Goal: Task Accomplishment & Management: Manage account settings

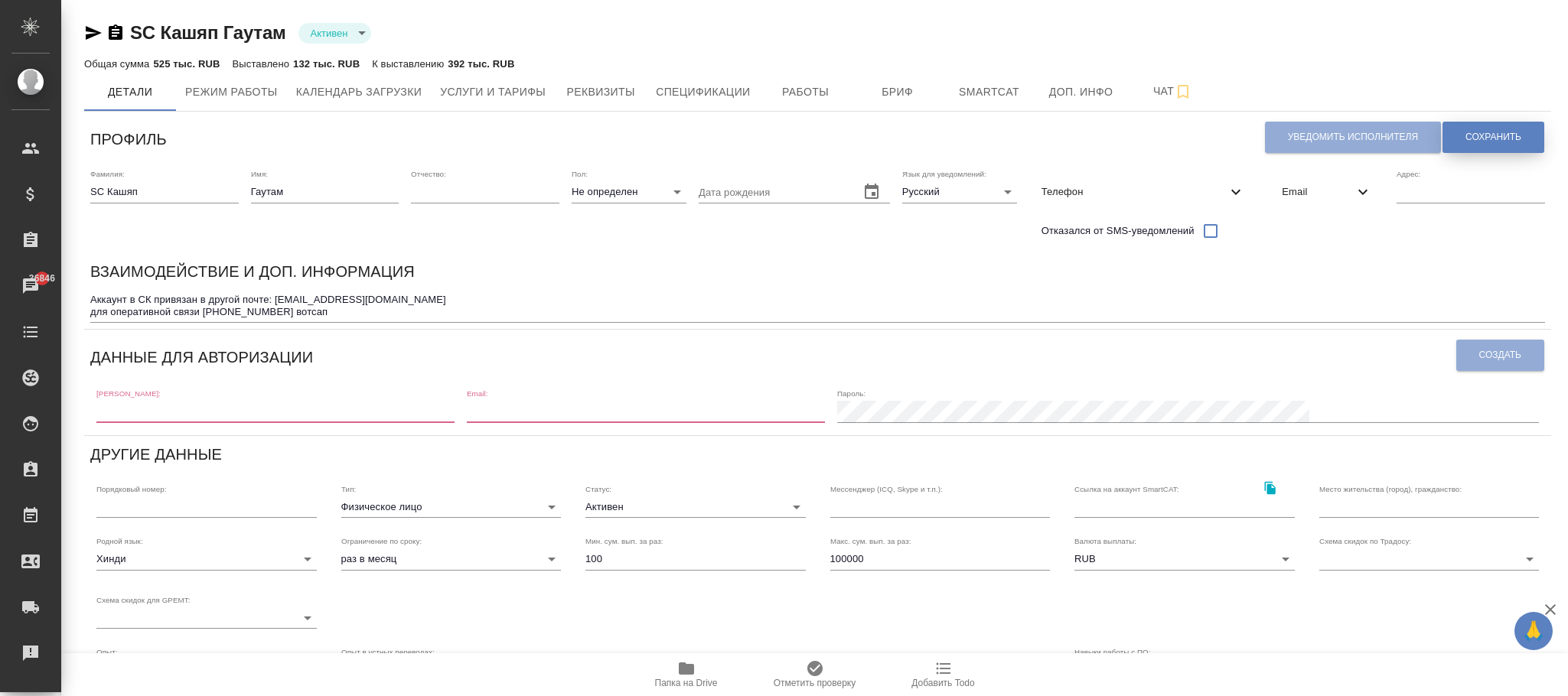
click at [1504, 131] on span "Сохранить" at bounding box center [1493, 137] width 56 height 13
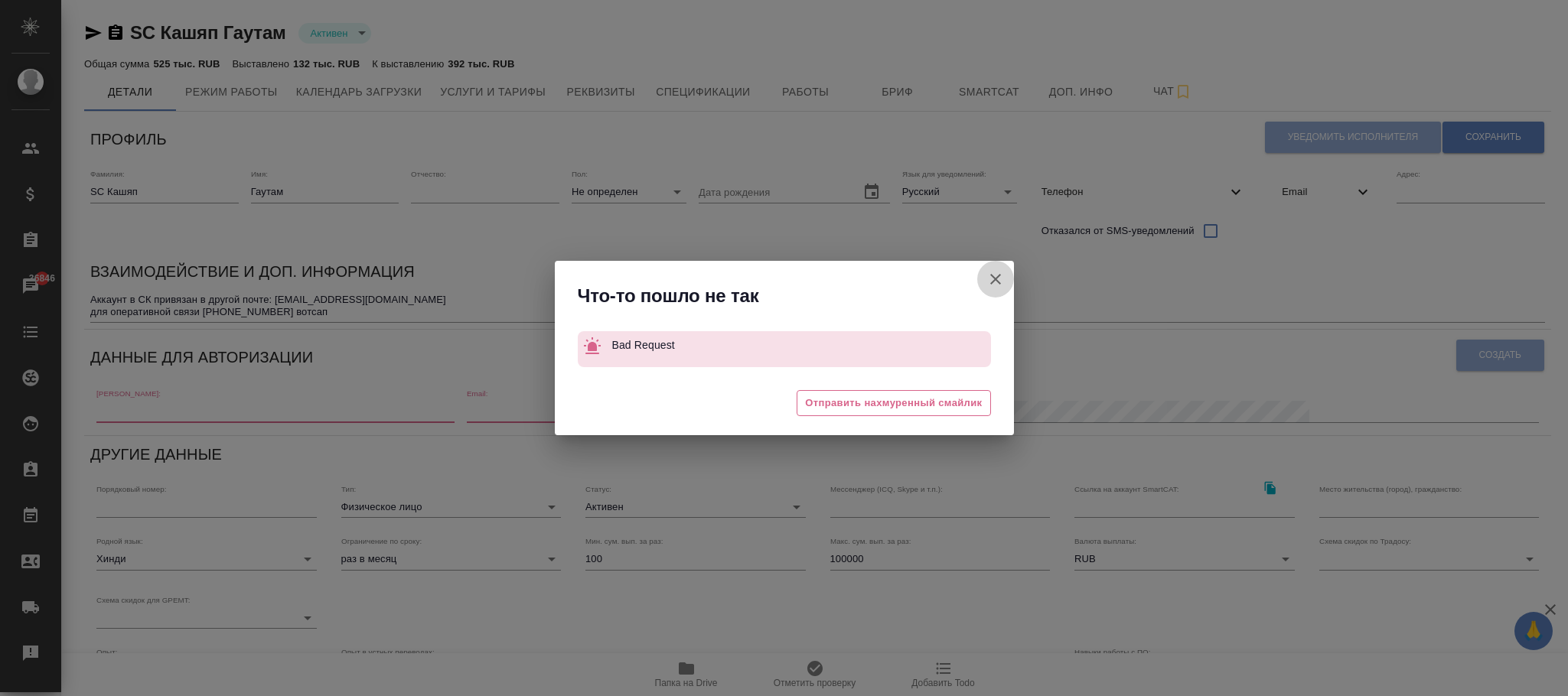
click at [992, 272] on icon "button" at bounding box center [995, 279] width 18 height 18
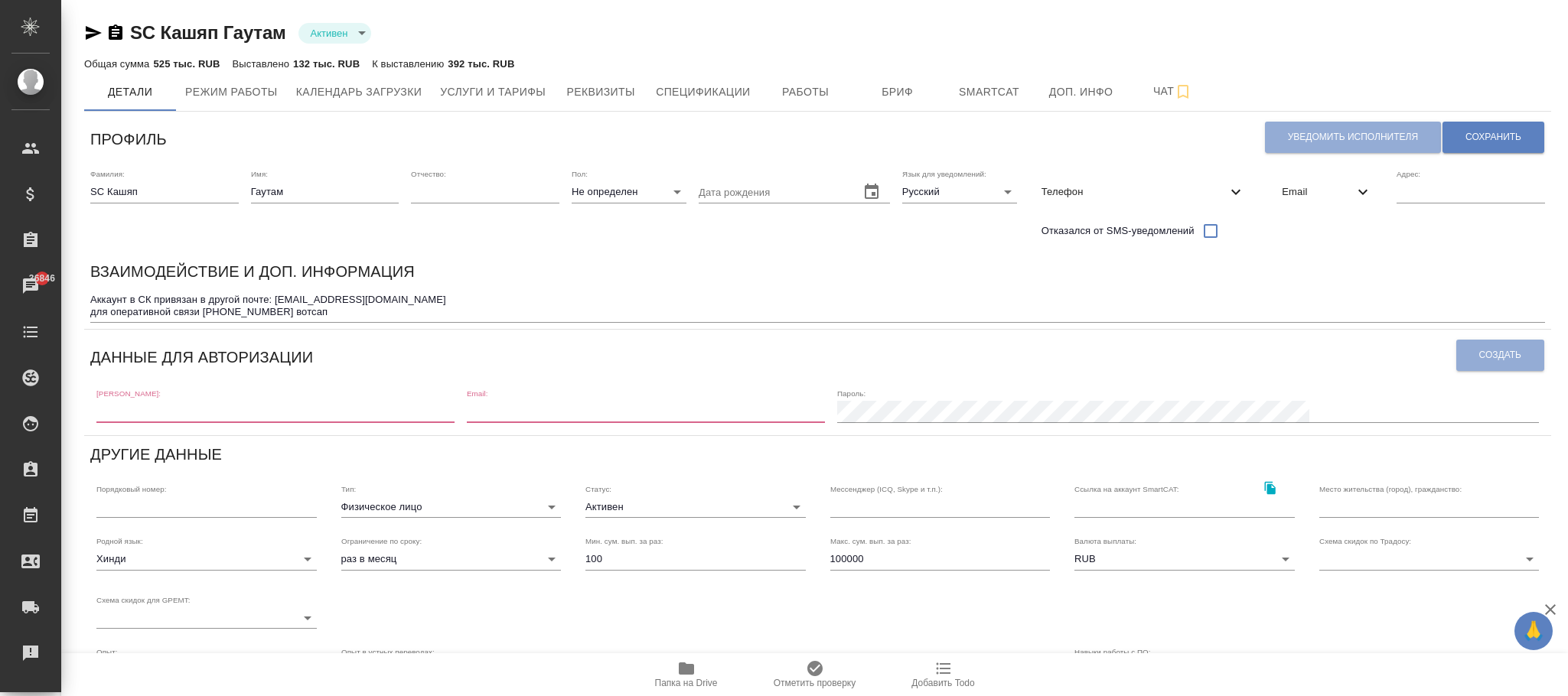
click at [1238, 184] on div "Телефон" at bounding box center [1143, 192] width 228 height 34
select select "RU"
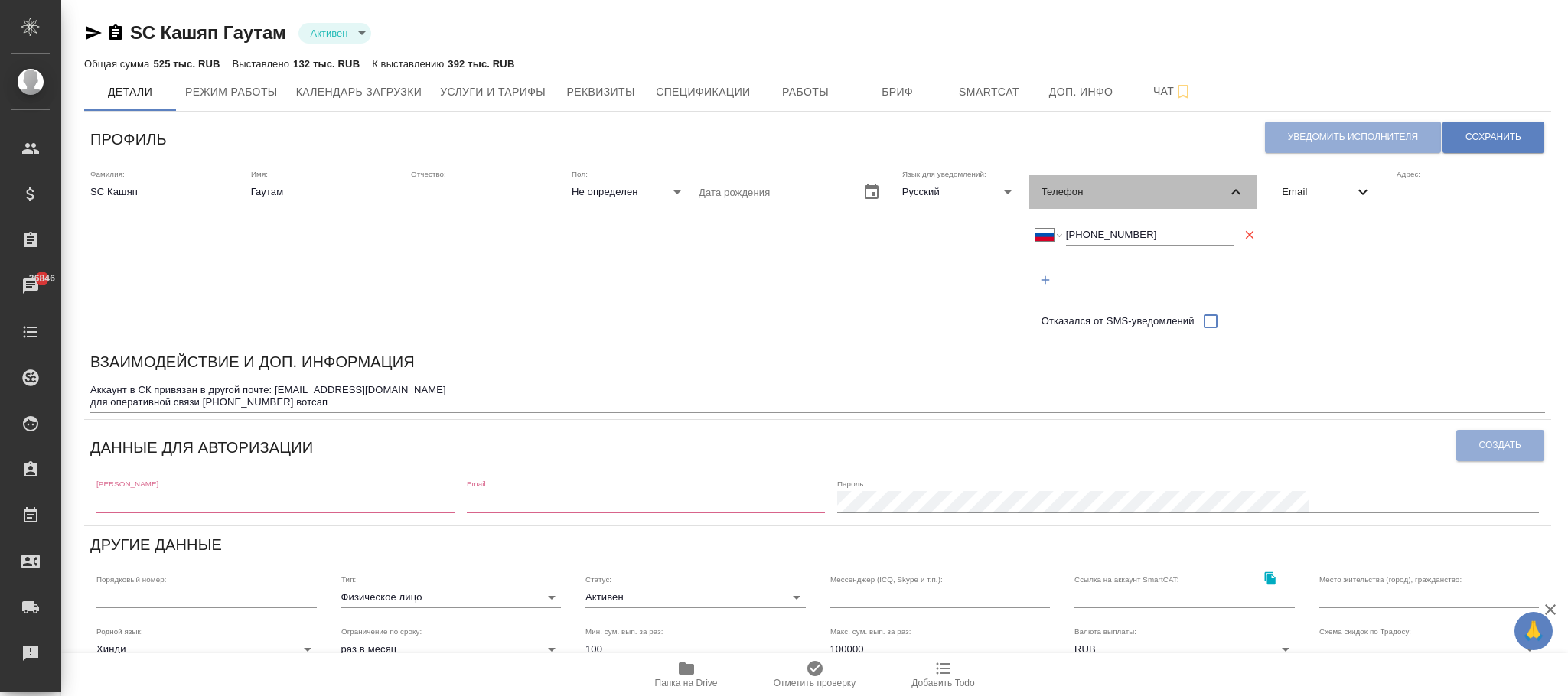
click at [1238, 184] on icon at bounding box center [1235, 192] width 18 height 18
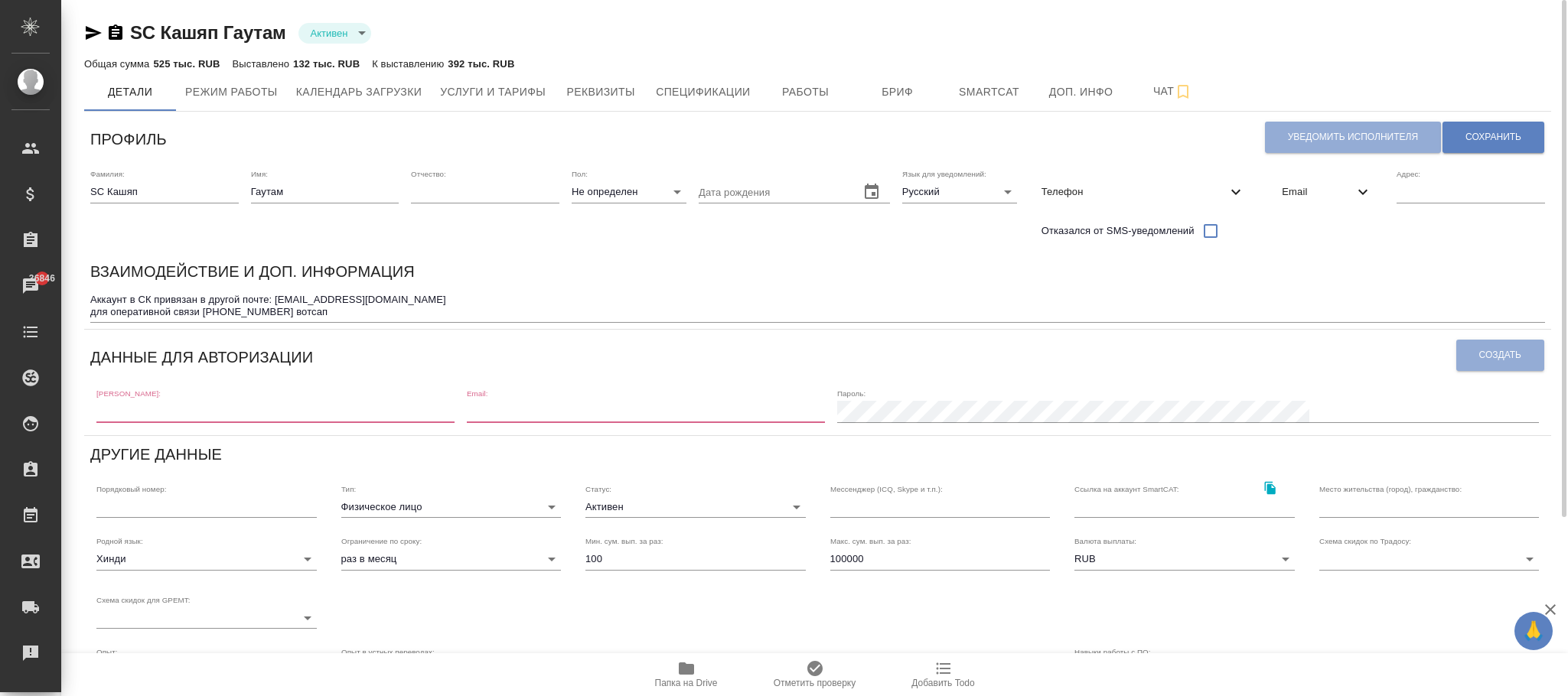
click at [454, 413] on input "text" at bounding box center [275, 411] width 358 height 22
click at [1508, 125] on button "Сохранить" at bounding box center [1492, 137] width 102 height 31
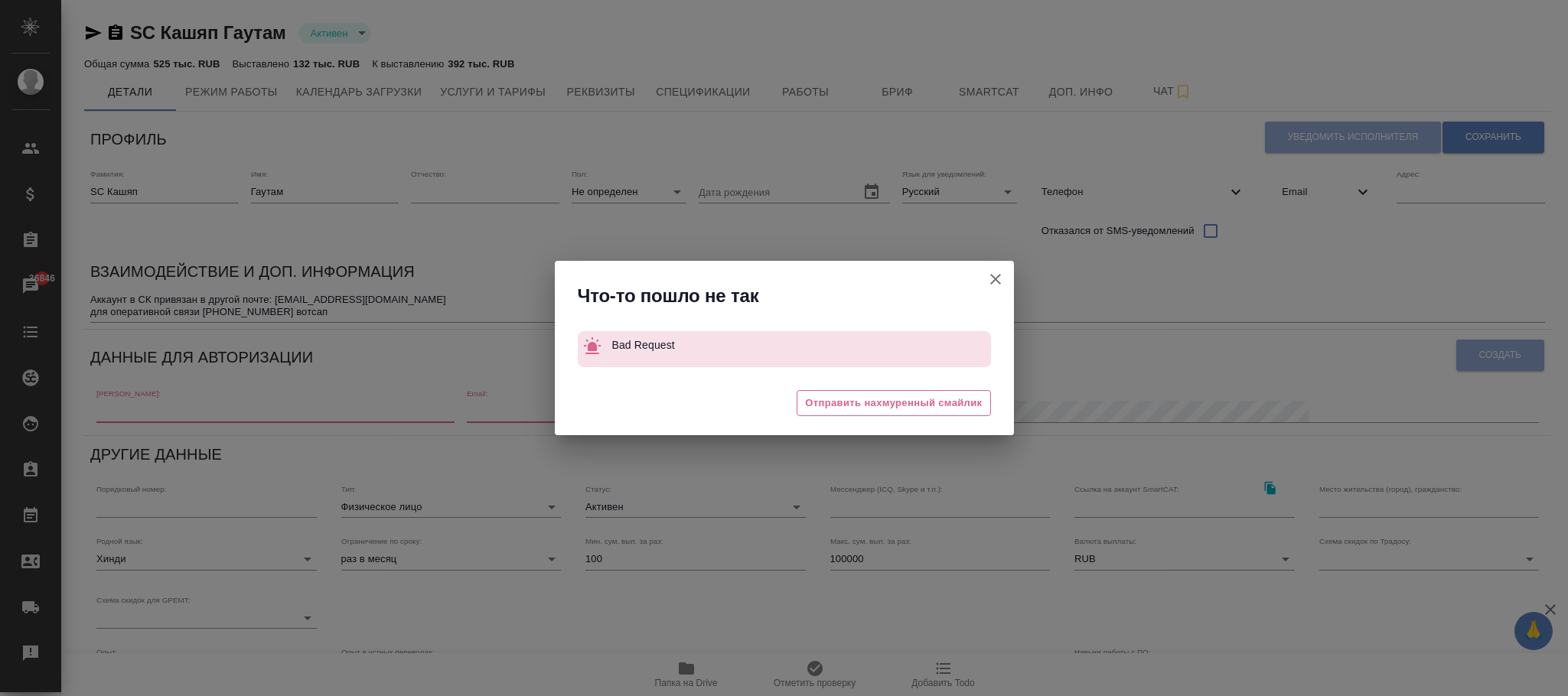
click at [992, 275] on icon "button" at bounding box center [995, 279] width 10 height 10
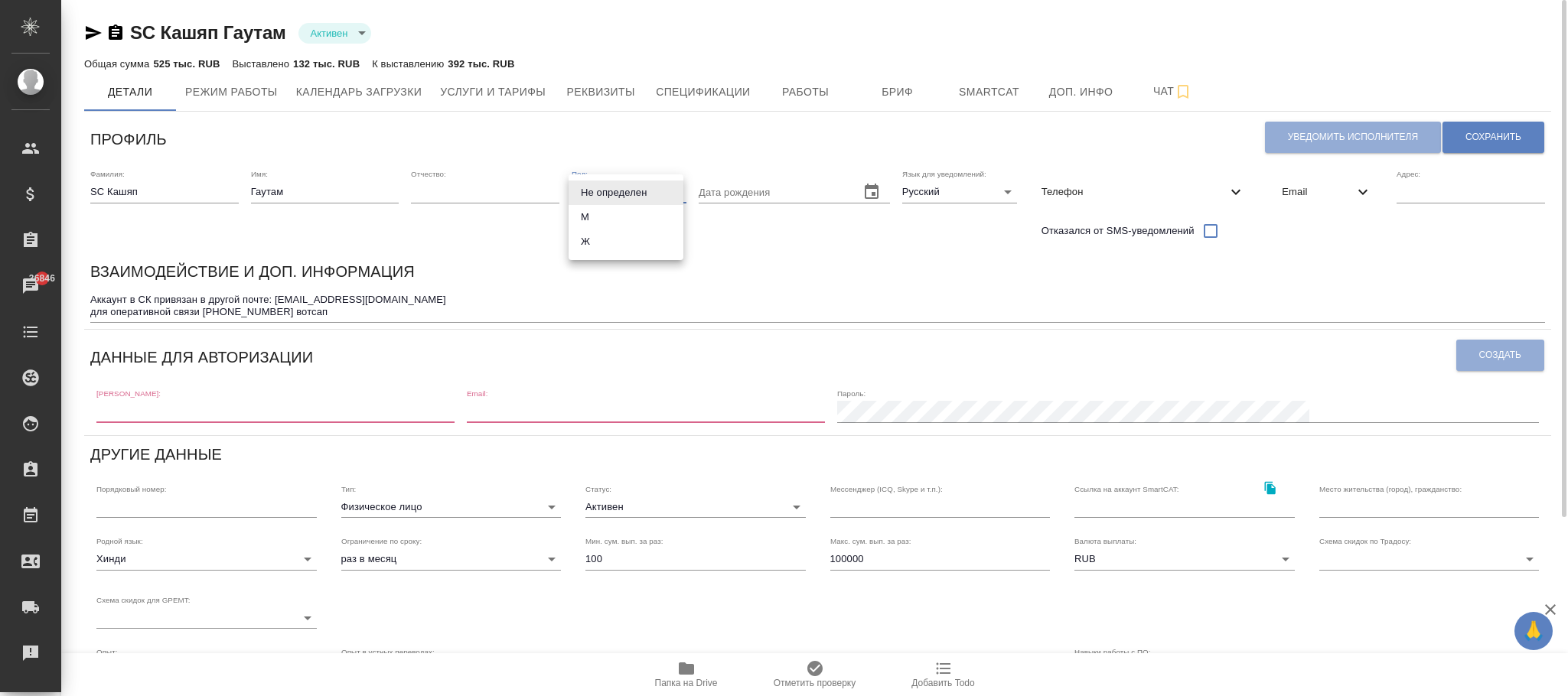
click at [616, 193] on body "🙏 .cls-1 fill:#fff; AWATERA [PERSON_NAME]fokina Клиенты Спецификации Заказы 368…" at bounding box center [784, 348] width 1568 height 696
click at [620, 216] on li "М" at bounding box center [626, 217] width 115 height 24
type input "[DEMOGRAPHIC_DATA]"
click at [1511, 149] on button "Сохранить" at bounding box center [1492, 137] width 102 height 31
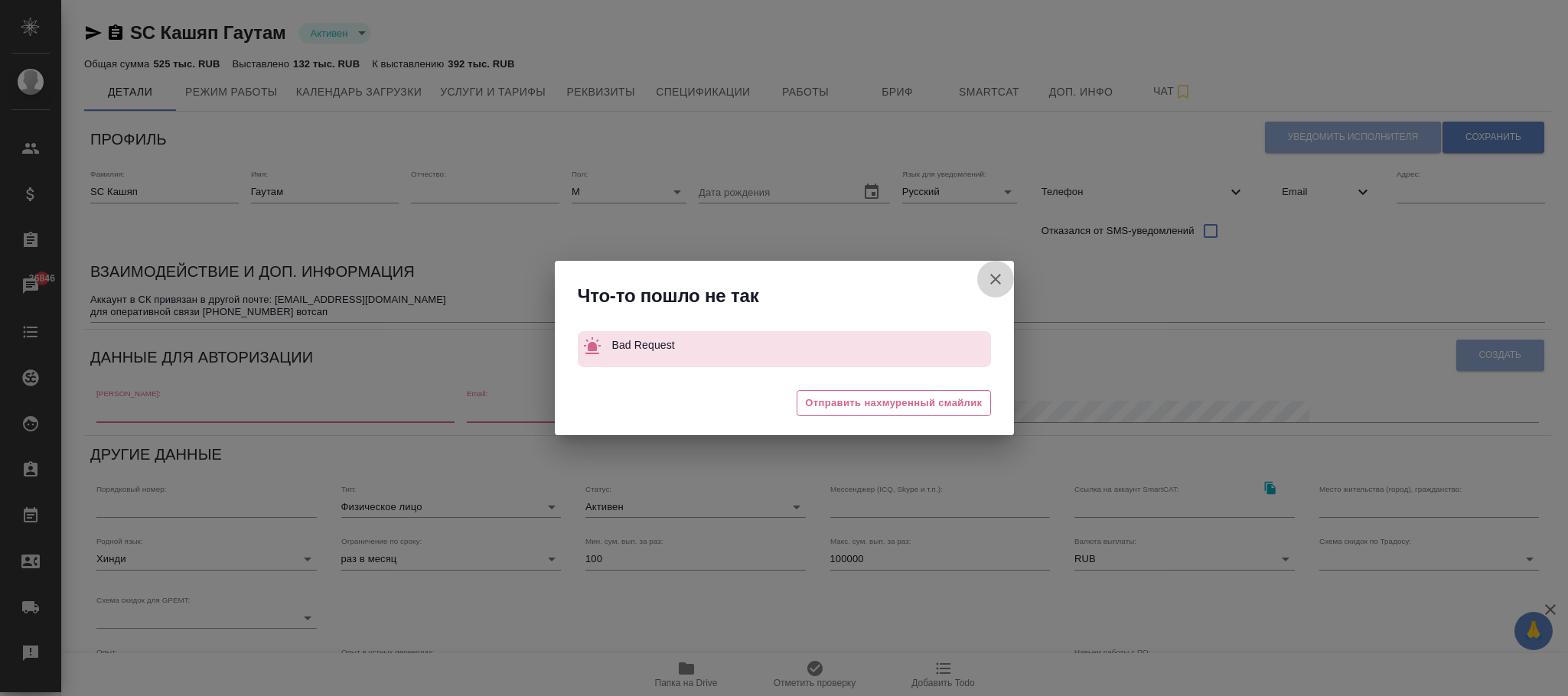
click at [996, 280] on icon "button" at bounding box center [995, 279] width 10 height 10
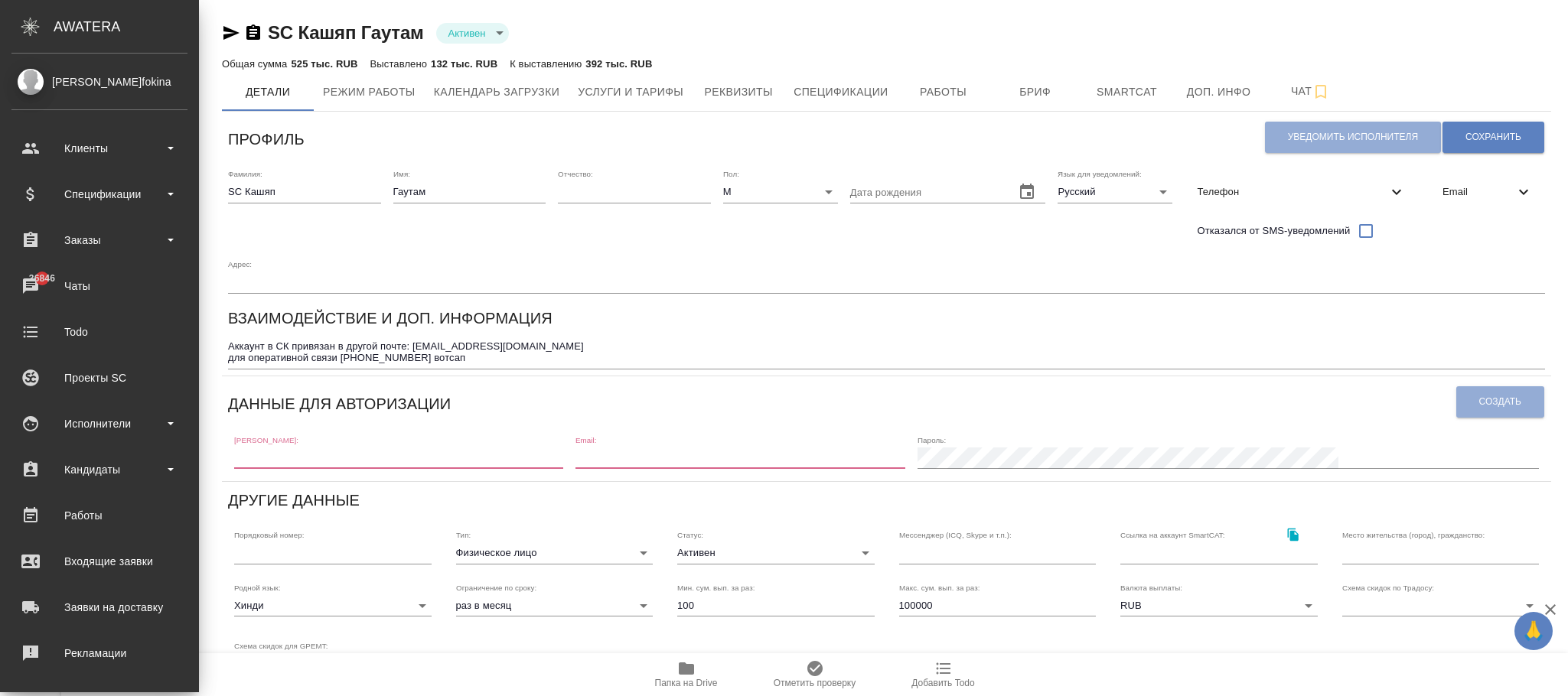
click at [1501, 181] on div "Email" at bounding box center [1487, 192] width 115 height 34
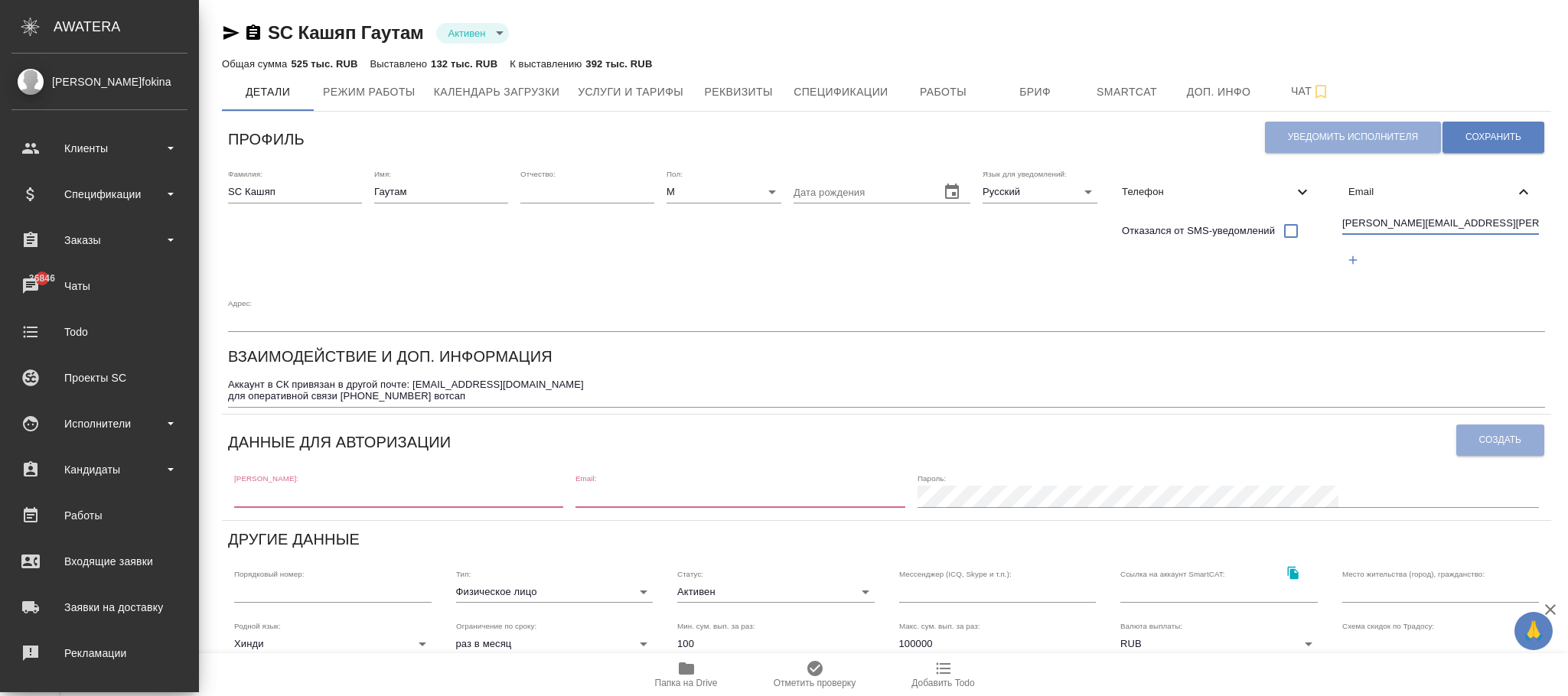
drag, startPoint x: 1382, startPoint y: 220, endPoint x: 1305, endPoint y: 218, distance: 77.0
click at [1305, 218] on div "Фамилия: SC Кашяп Имя: Гаутам Отчество: [PERSON_NAME]: М [DEMOGRAPHIC_DATA] Дат…" at bounding box center [886, 251] width 1329 height 175
click at [486, 491] on input "text" at bounding box center [399, 496] width 329 height 22
paste input "[PERSON_NAME][EMAIL_ADDRESS][PERSON_NAME][DOMAIN_NAME]"
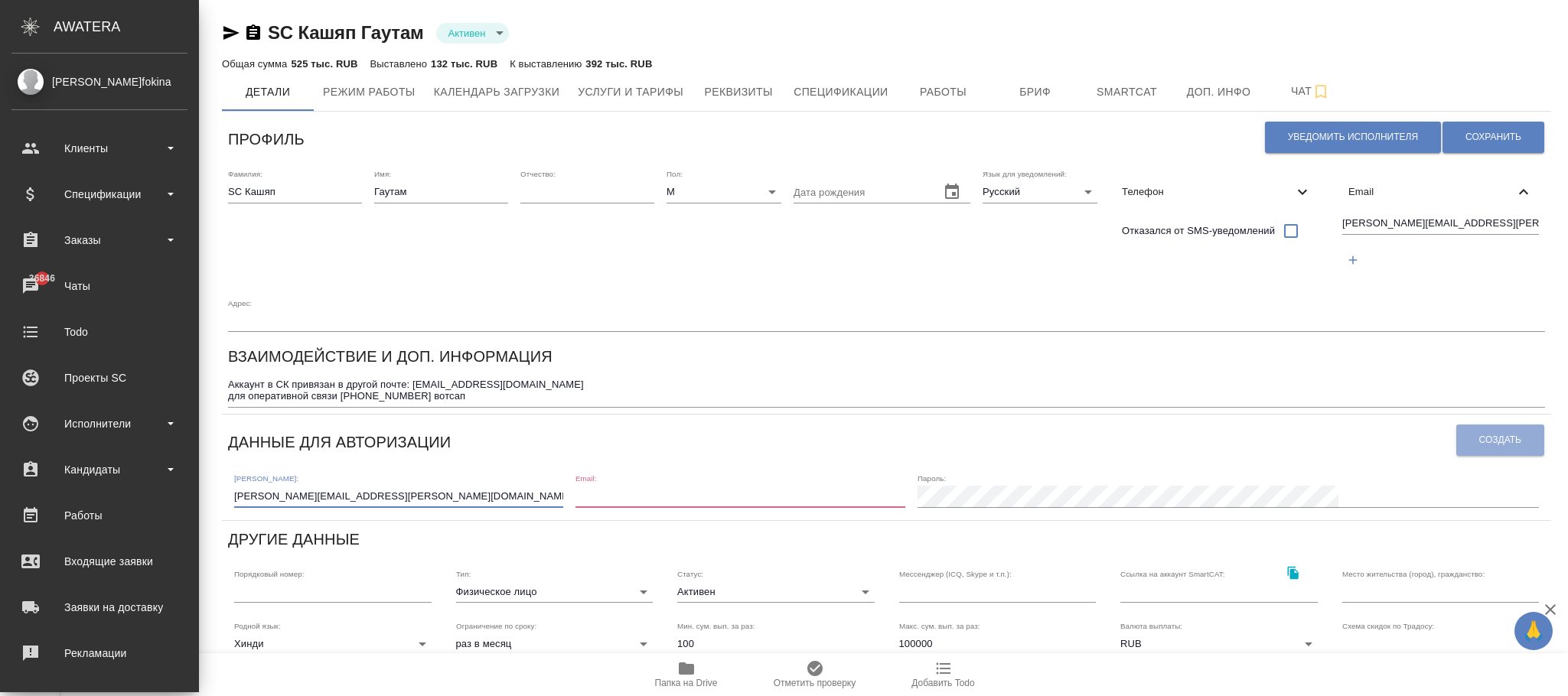
type input "[PERSON_NAME][EMAIL_ADDRESS][PERSON_NAME][DOMAIN_NAME]"
click at [778, 492] on input "email" at bounding box center [740, 496] width 329 height 22
paste input "[PERSON_NAME][EMAIL_ADDRESS][PERSON_NAME][DOMAIN_NAME]"
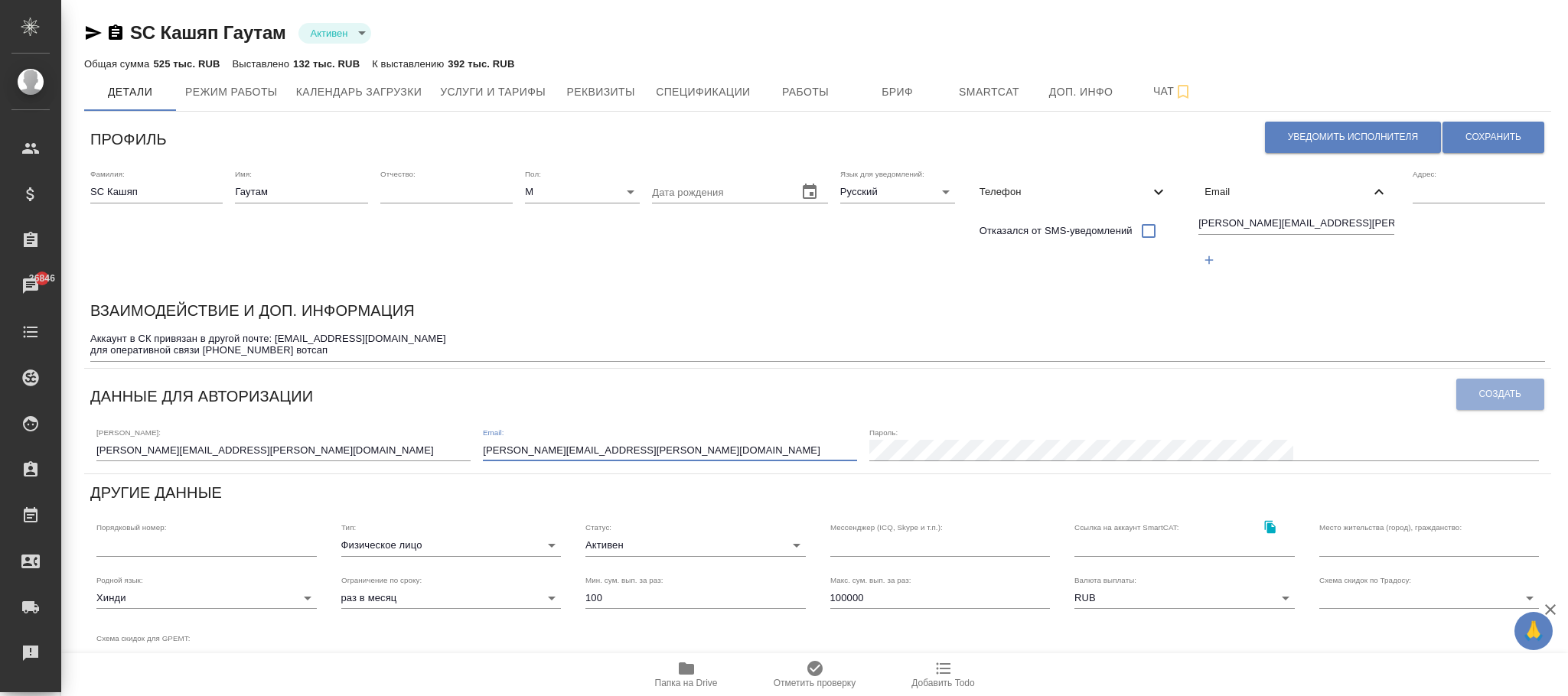
type input "[PERSON_NAME][EMAIL_ADDRESS][PERSON_NAME][DOMAIN_NAME]"
click at [1479, 390] on span "Создать" at bounding box center [1499, 394] width 42 height 13
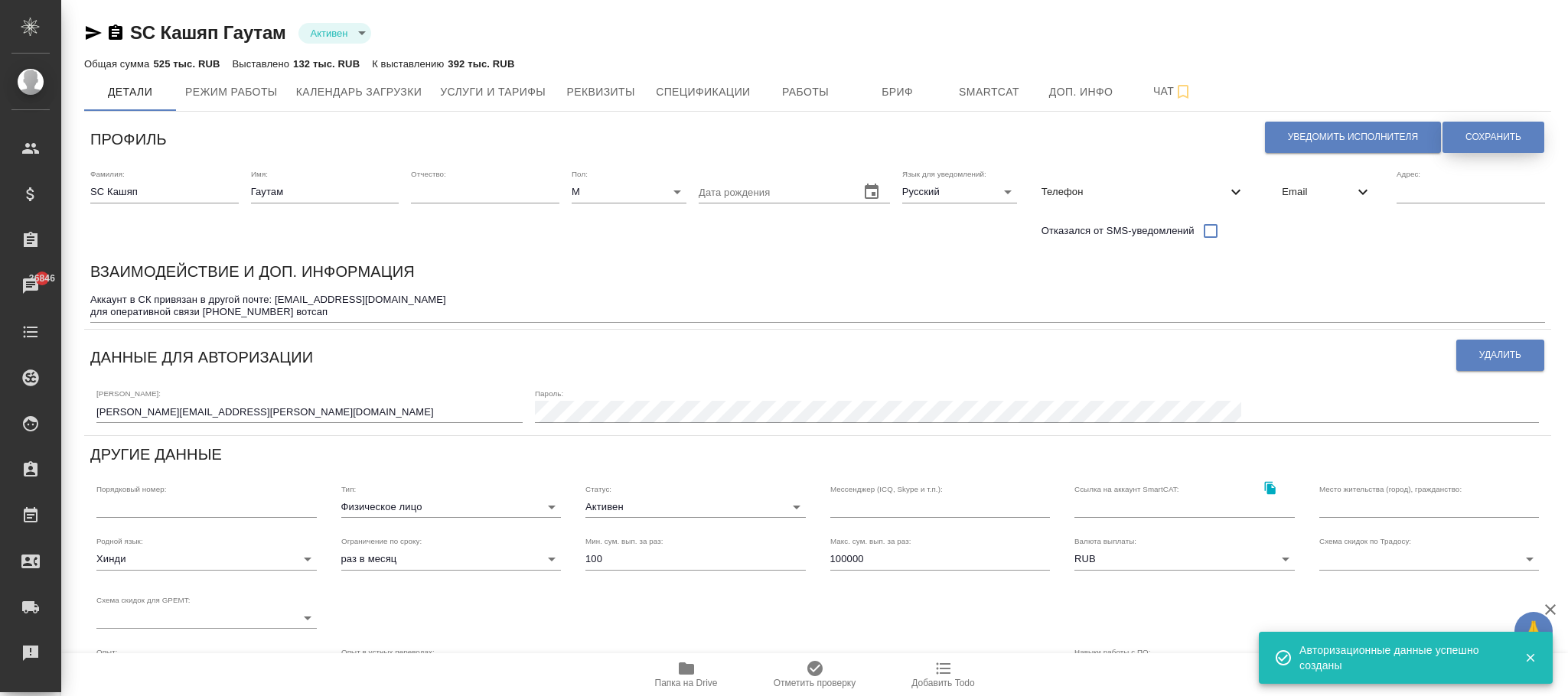
click at [1508, 135] on button "Сохранить" at bounding box center [1492, 137] width 102 height 31
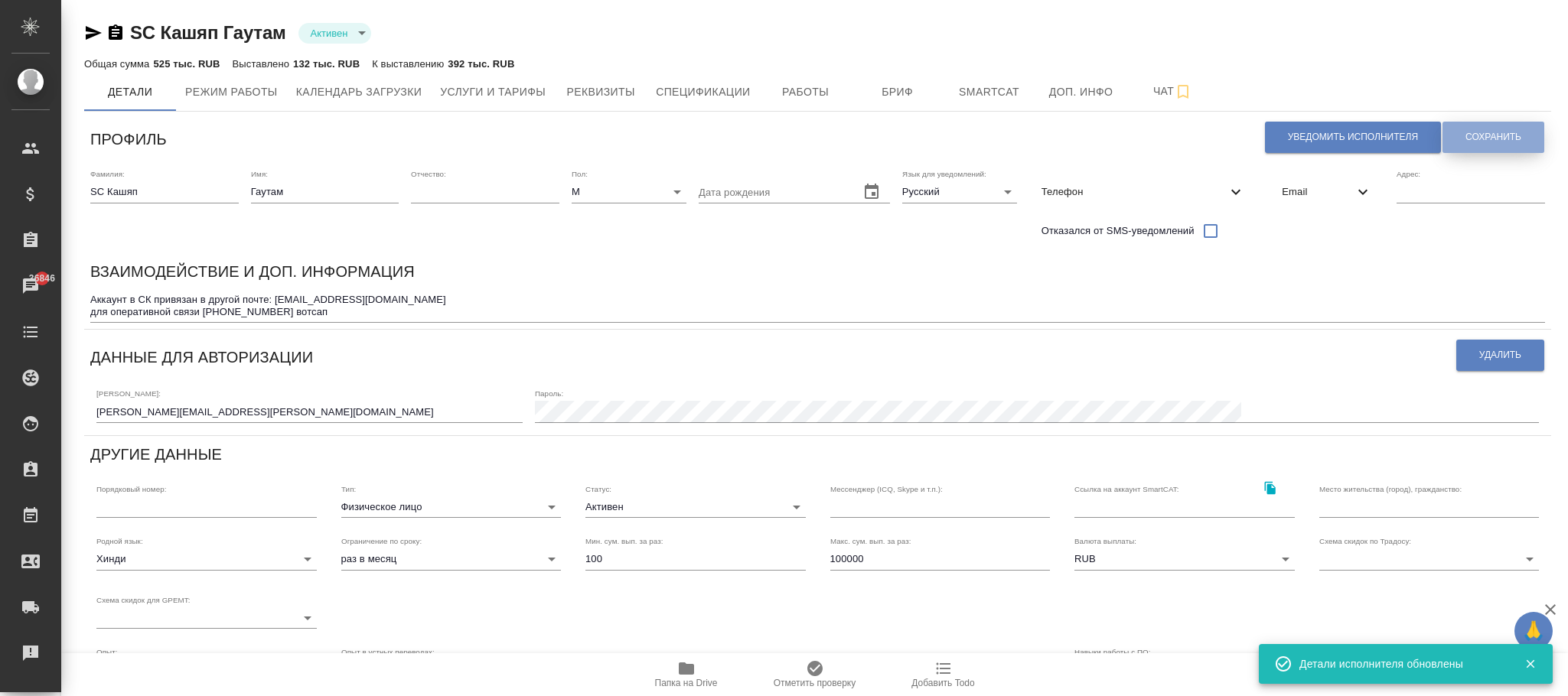
click at [1494, 138] on span "Сохранить" at bounding box center [1493, 137] width 56 height 13
